Goal: Find specific page/section: Find specific page/section

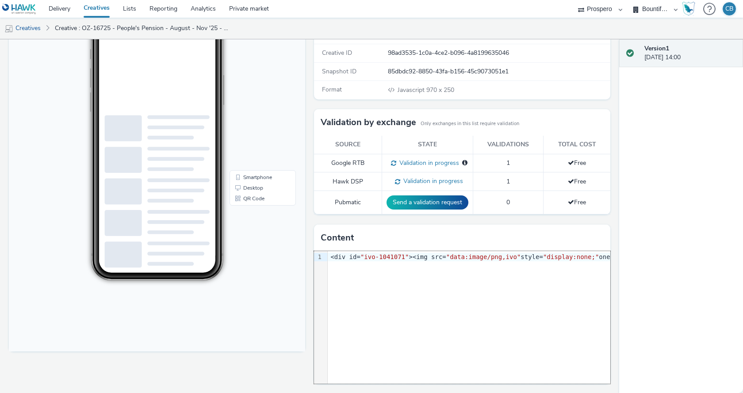
drag, startPoint x: 322, startPoint y: 377, endPoint x: 225, endPoint y: 324, distance: 110.0
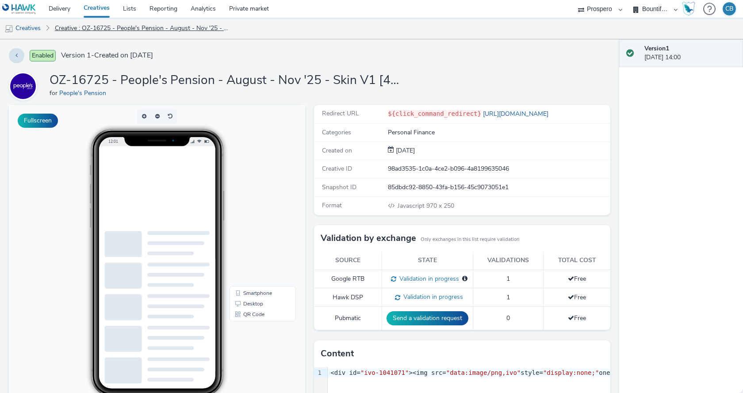
click at [183, 23] on link "Creative : OZ-16725 - People's Pension - August - Nov '25 - Skin V1 [427344088]" at bounding box center [143, 28] width 186 height 21
click at [57, 6] on link "Delivery" at bounding box center [59, 9] width 35 height 18
click at [249, 305] on link "Desktop" at bounding box center [262, 303] width 63 height 11
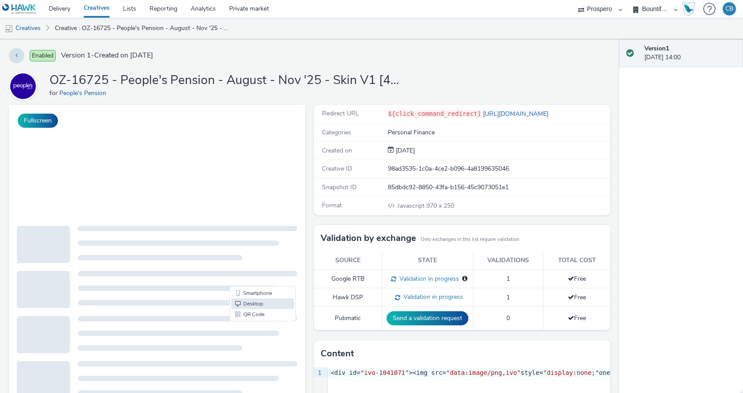
click at [423, 89] on div "OZ-16725 - People's Pension - August - Nov '25 - Skin V1 [427344088] for People…" at bounding box center [309, 86] width 601 height 28
click at [17, 57] on icon at bounding box center [16, 55] width 2 height 6
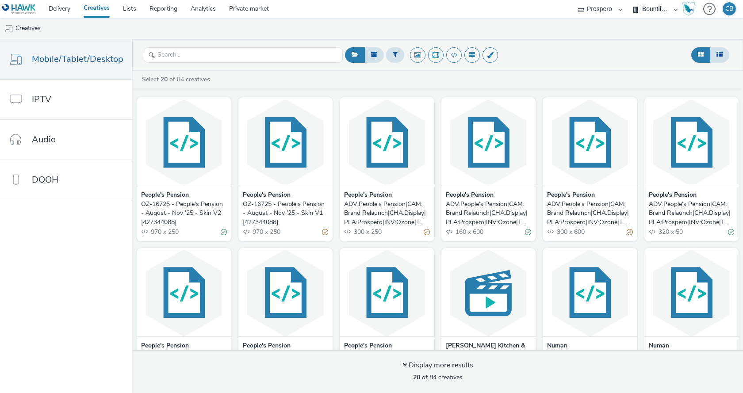
click at [381, 151] on img at bounding box center [387, 142] width 90 height 86
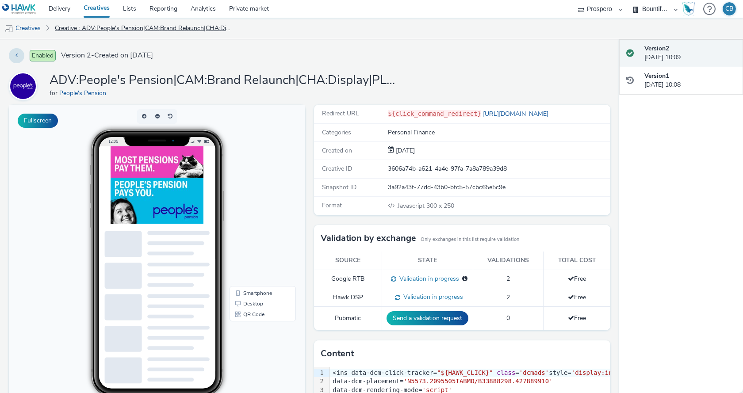
click at [115, 25] on link "Creative : ADV:People's Pension|CAM:Brand Relaunch|CHA:Display|PLA:Prospero|INV…" at bounding box center [143, 28] width 186 height 21
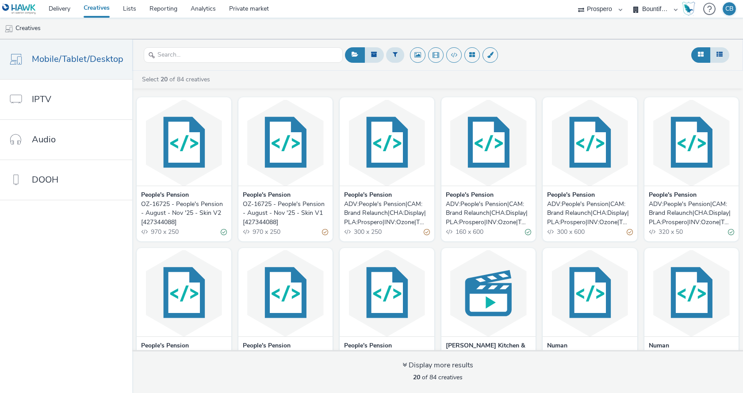
click at [258, 142] on img at bounding box center [285, 142] width 90 height 86
click at [169, 134] on img at bounding box center [184, 142] width 90 height 86
click at [578, 124] on img at bounding box center [590, 142] width 90 height 86
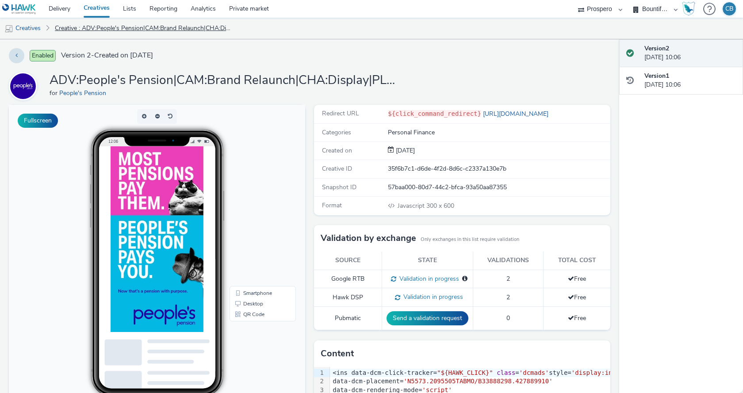
click at [141, 36] on link "Creative : ADV:People's Pension|CAM:Brand Relaunch|CHA:Display|PLA:Prospero|INV…" at bounding box center [143, 28] width 186 height 21
click at [18, 30] on link "Creatives" at bounding box center [22, 28] width 45 height 21
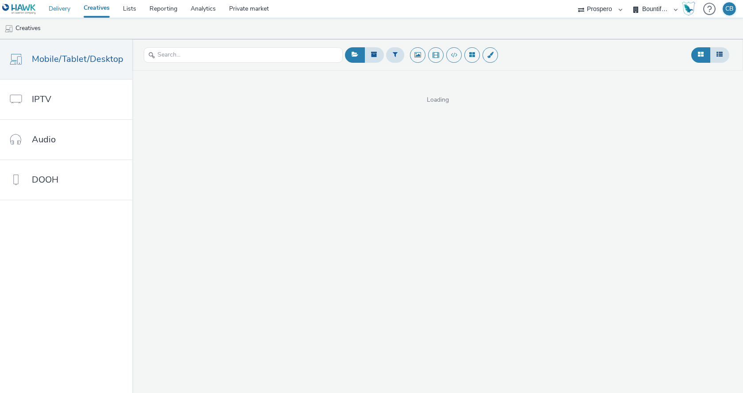
click at [54, 1] on link "Delivery" at bounding box center [59, 9] width 35 height 18
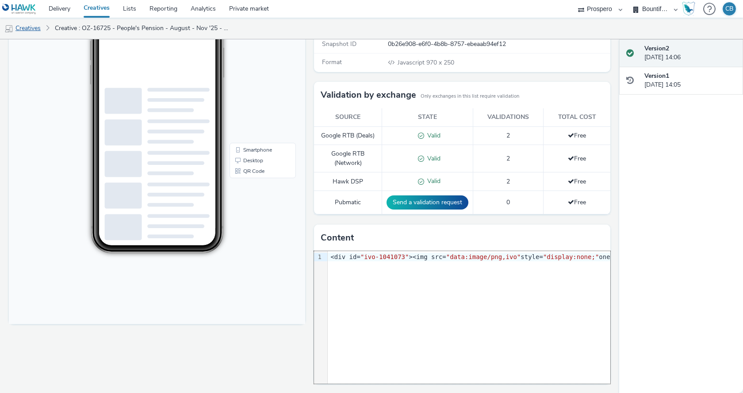
click at [38, 22] on link "Creatives" at bounding box center [22, 28] width 45 height 21
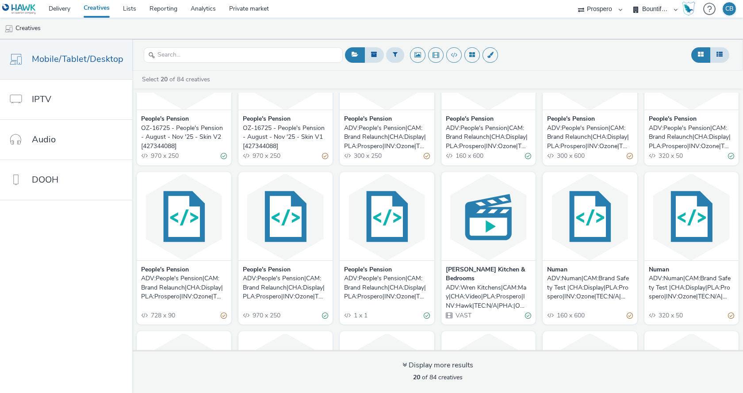
scroll to position [88, 0]
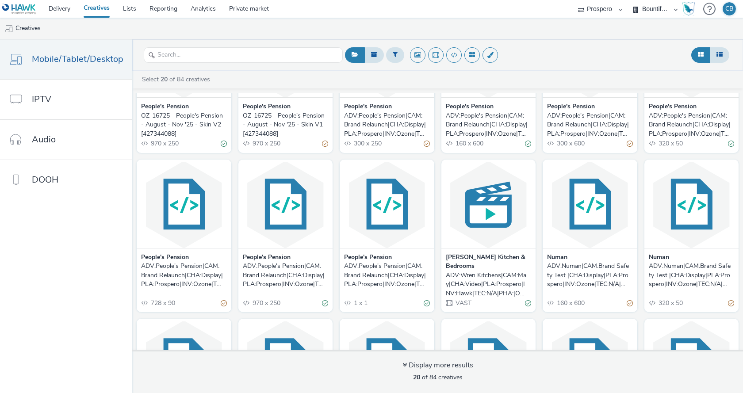
click at [286, 199] on img at bounding box center [285, 205] width 90 height 86
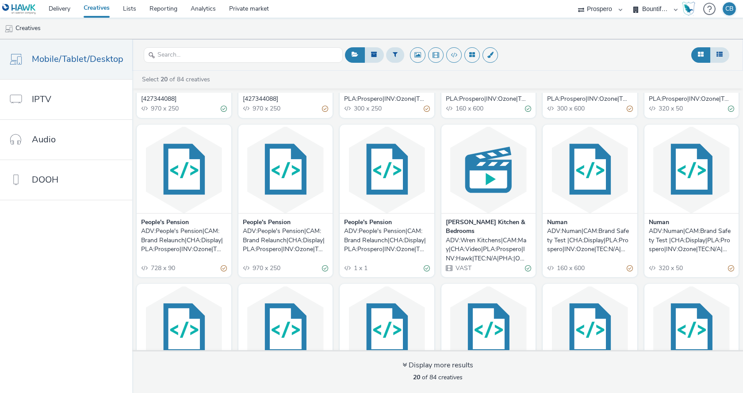
scroll to position [133, 0]
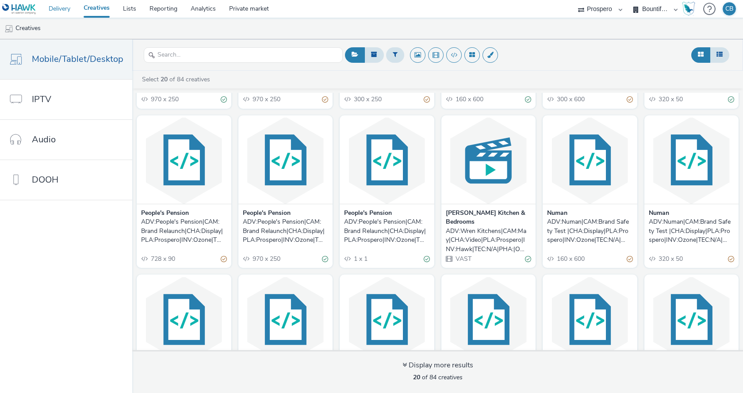
click at [52, 12] on link "Delivery" at bounding box center [59, 9] width 35 height 18
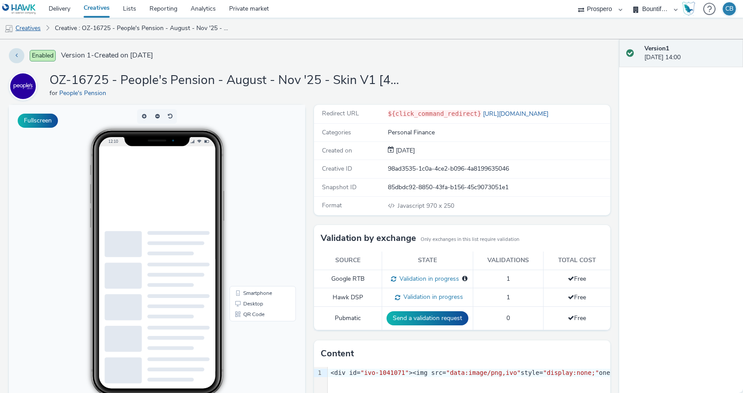
click at [24, 27] on link "Creatives" at bounding box center [22, 28] width 45 height 21
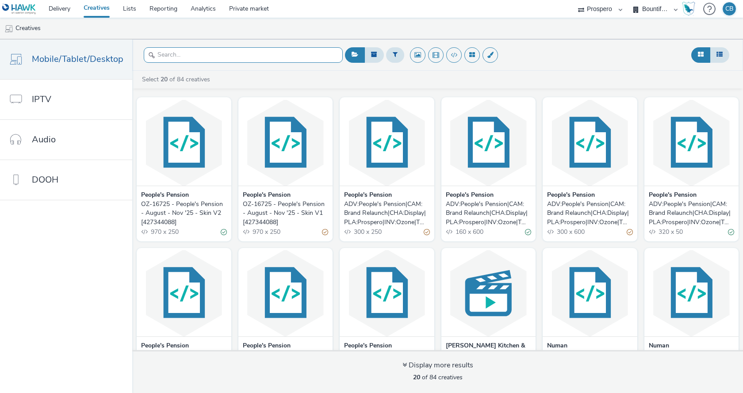
click at [243, 56] on input "text" at bounding box center [243, 54] width 199 height 15
paste input "OZ-16725 - People's Pension - August - Nov '25 - Skin V1 [427344088]"
type input "OZ-16725 - People's Pension - August - Nov '25 - Skin V1 [427344088]"
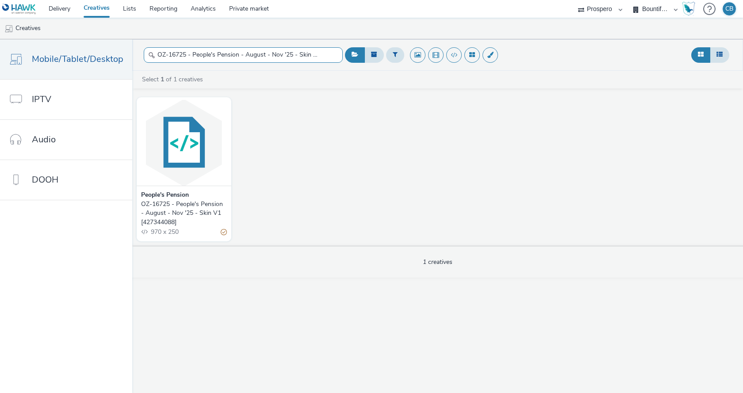
drag, startPoint x: 327, startPoint y: 59, endPoint x: 106, endPoint y: 34, distance: 222.4
click at [106, 34] on div "Delivery Creatives Lists Reporting Analytics Private market Prospero Bountiful …" at bounding box center [371, 196] width 743 height 393
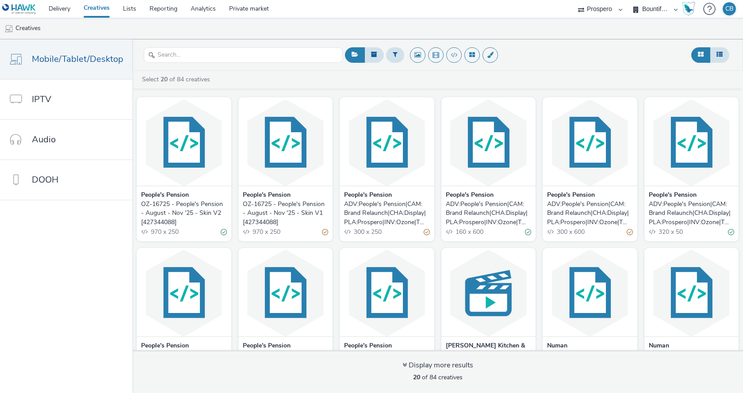
drag, startPoint x: 281, startPoint y: 194, endPoint x: 297, endPoint y: 227, distance: 36.2
click at [281, 194] on strong "People's Pension" at bounding box center [267, 195] width 48 height 9
click at [297, 227] on div "OZ-16725 - People's Pension - August - Nov '25 - Skin V1 [427344088]" at bounding box center [284, 213] width 82 height 27
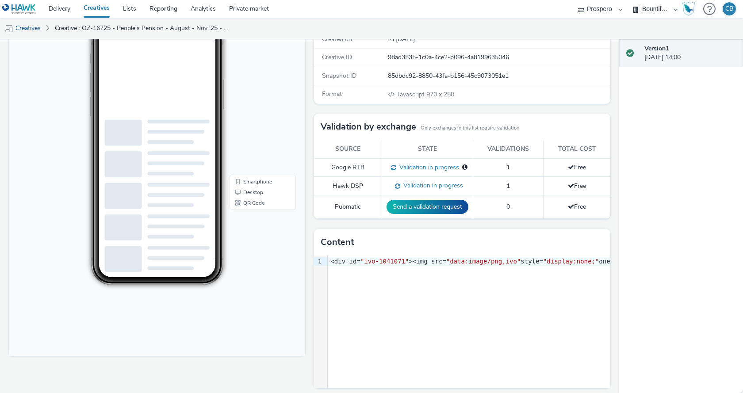
scroll to position [116, 0]
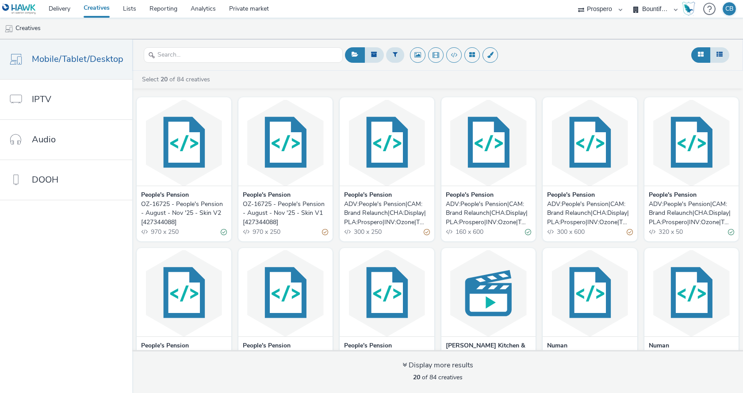
click at [190, 150] on img at bounding box center [184, 142] width 90 height 86
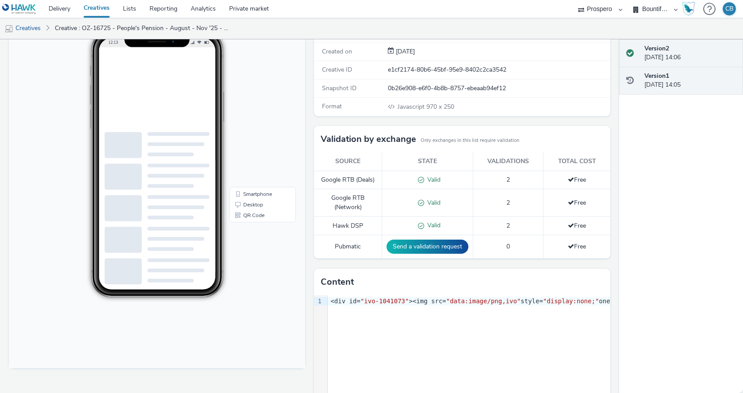
click at [666, 80] on div "Version 1 [DATE] 14:05" at bounding box center [690, 81] width 92 height 18
